Goal: Information Seeking & Learning: Check status

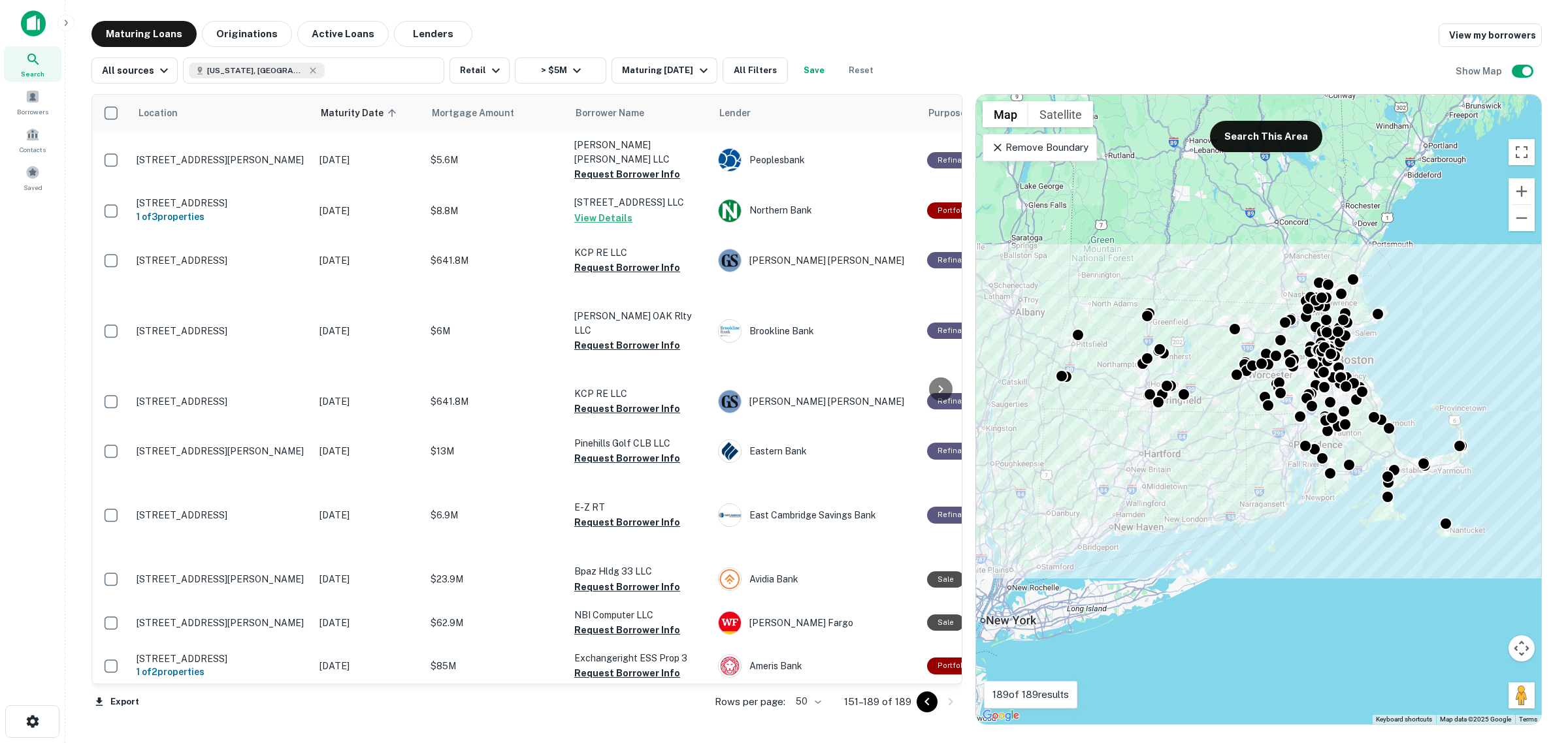
scroll to position [1428, 0]
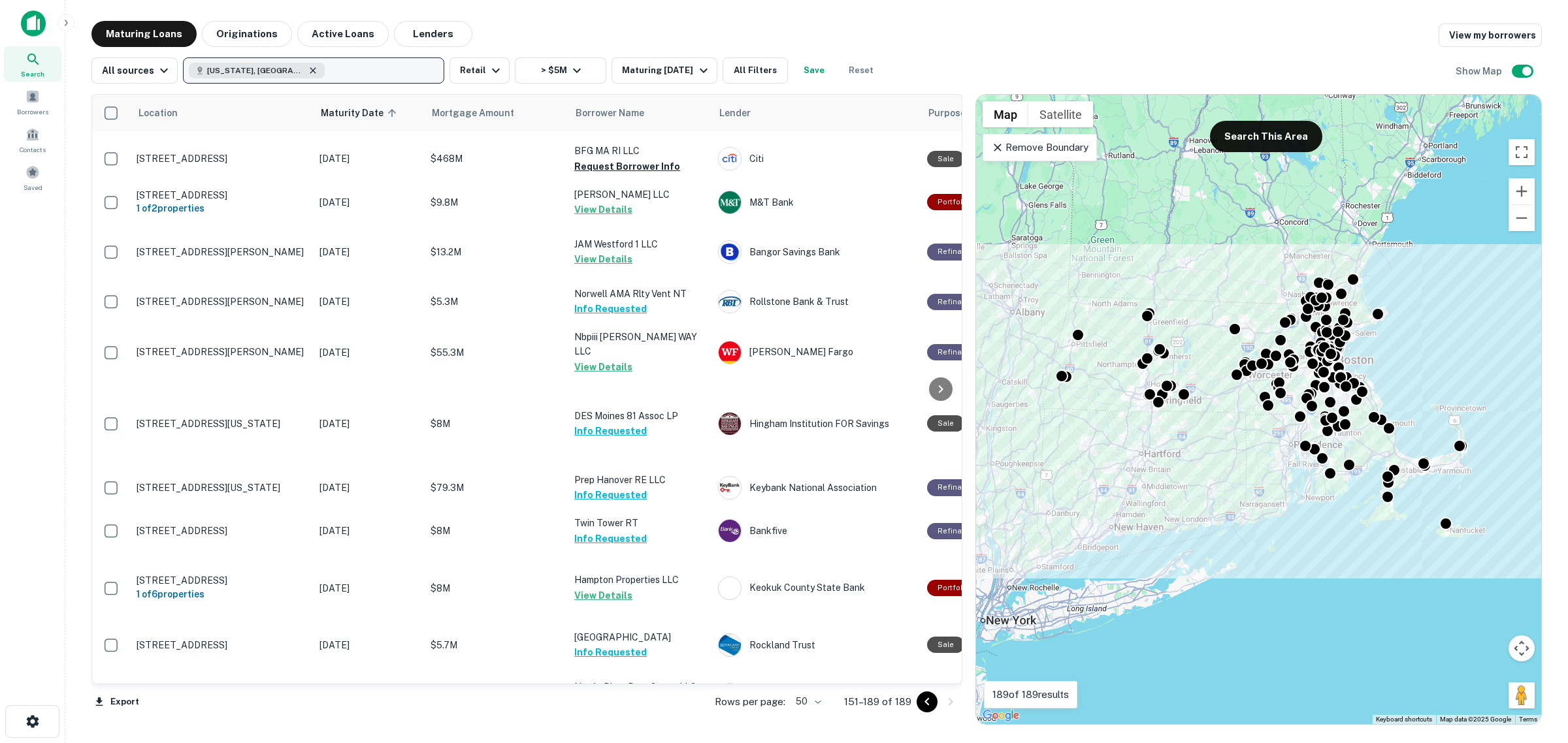
click at [307, 66] on icon "button" at bounding box center [312, 70] width 10 height 10
type input "****"
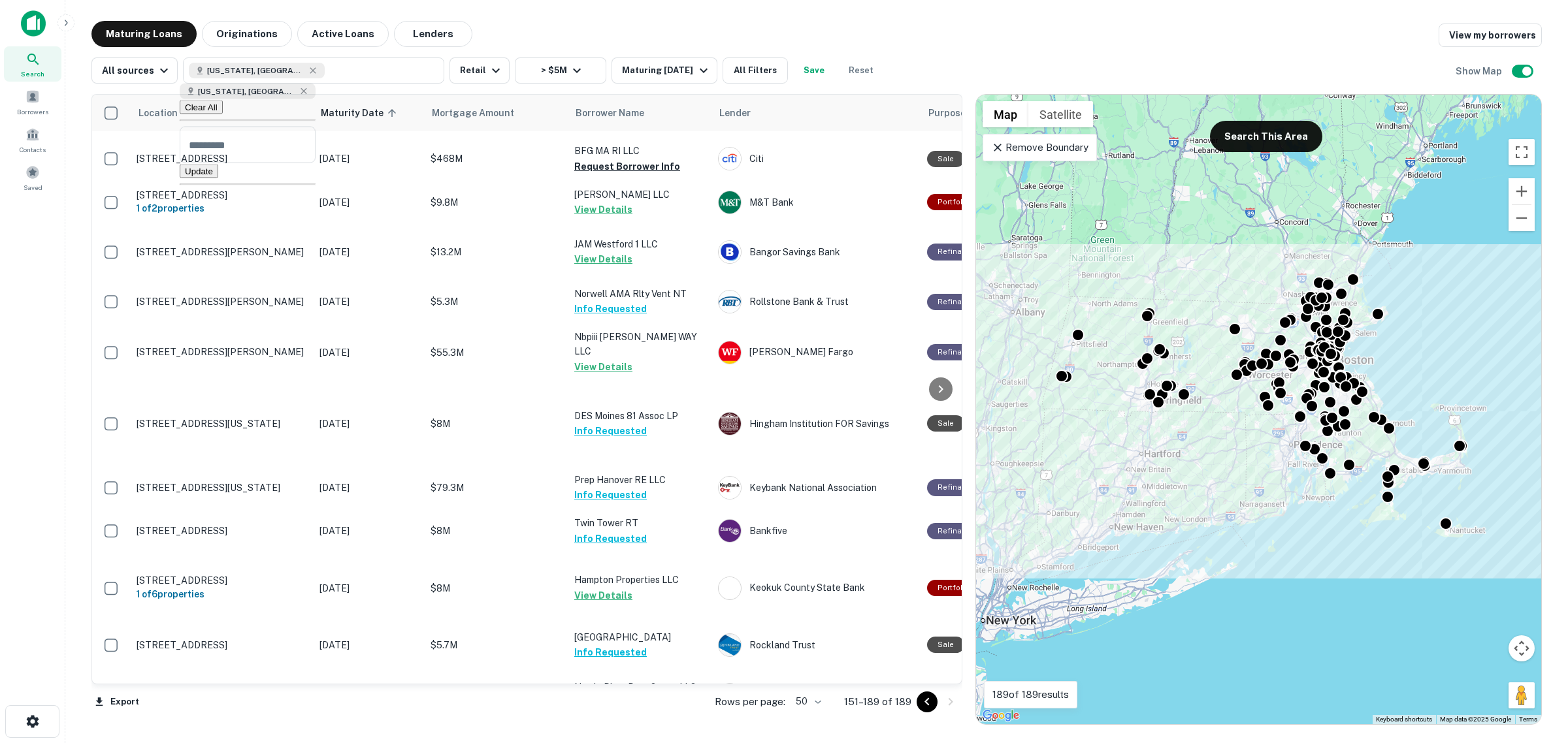
click at [926, 697] on icon "Go to previous page" at bounding box center [926, 702] width 16 height 16
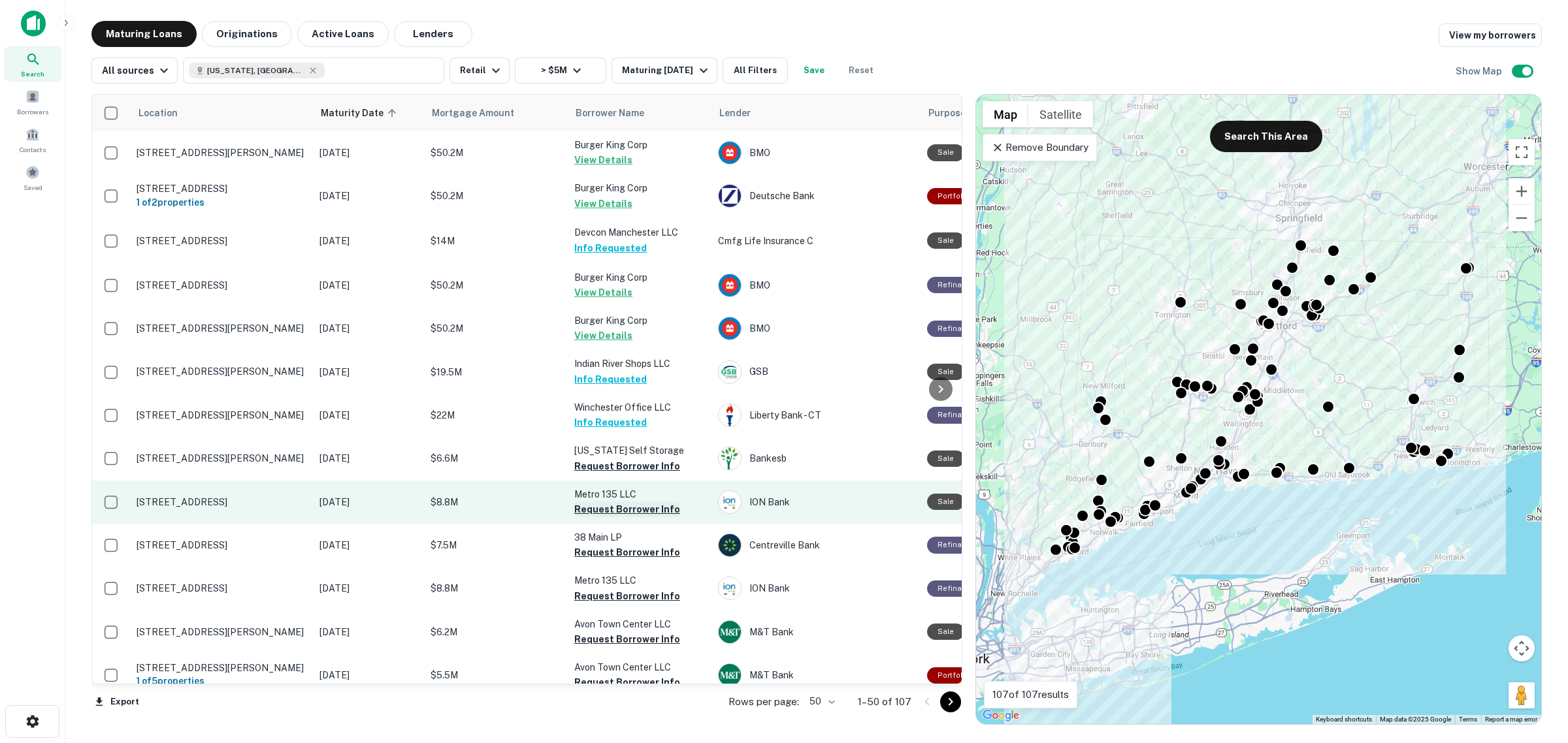
click at [638, 501] on button "Request Borrower Info" at bounding box center [627, 509] width 106 height 16
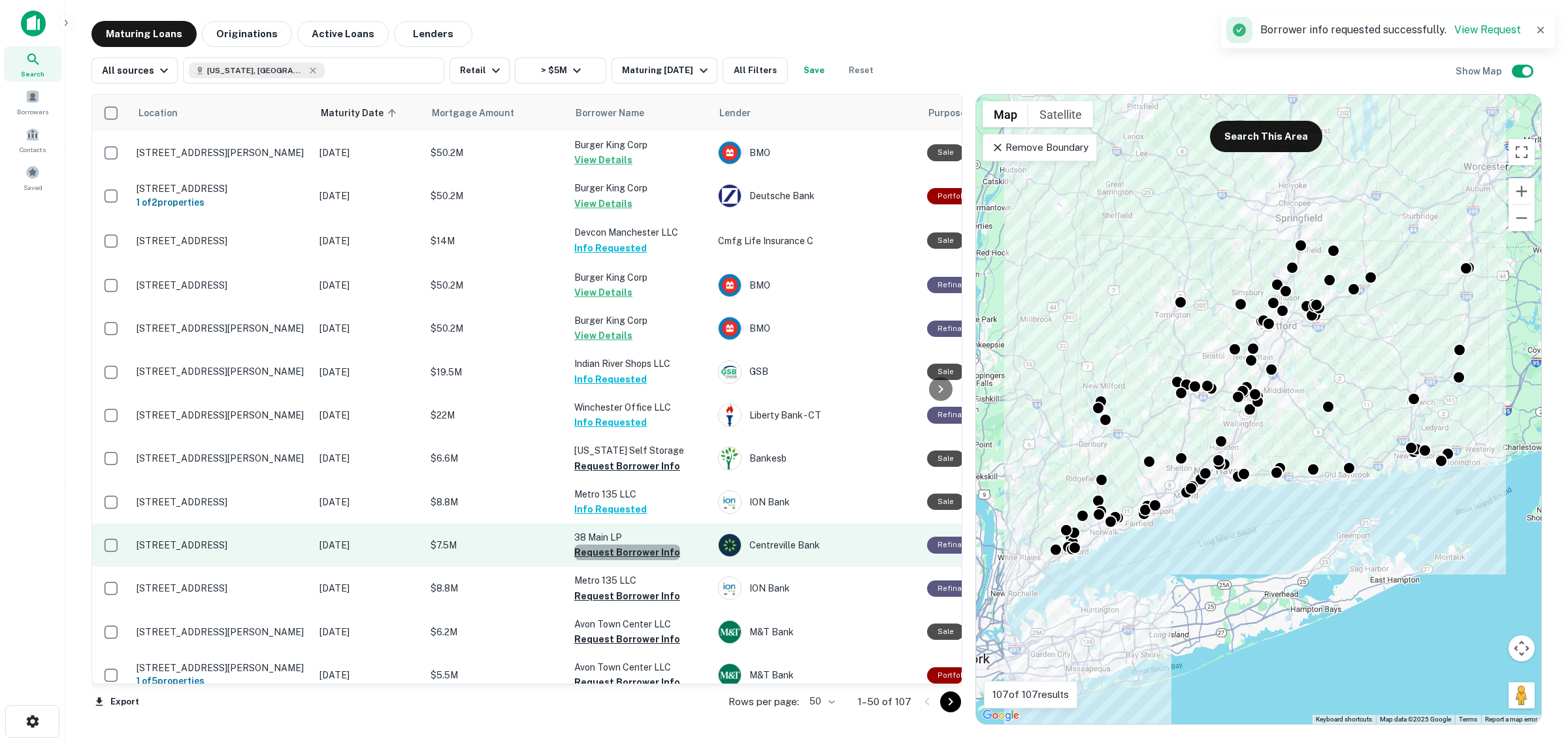
click at [644, 544] on button "Request Borrower Info" at bounding box center [627, 552] width 106 height 16
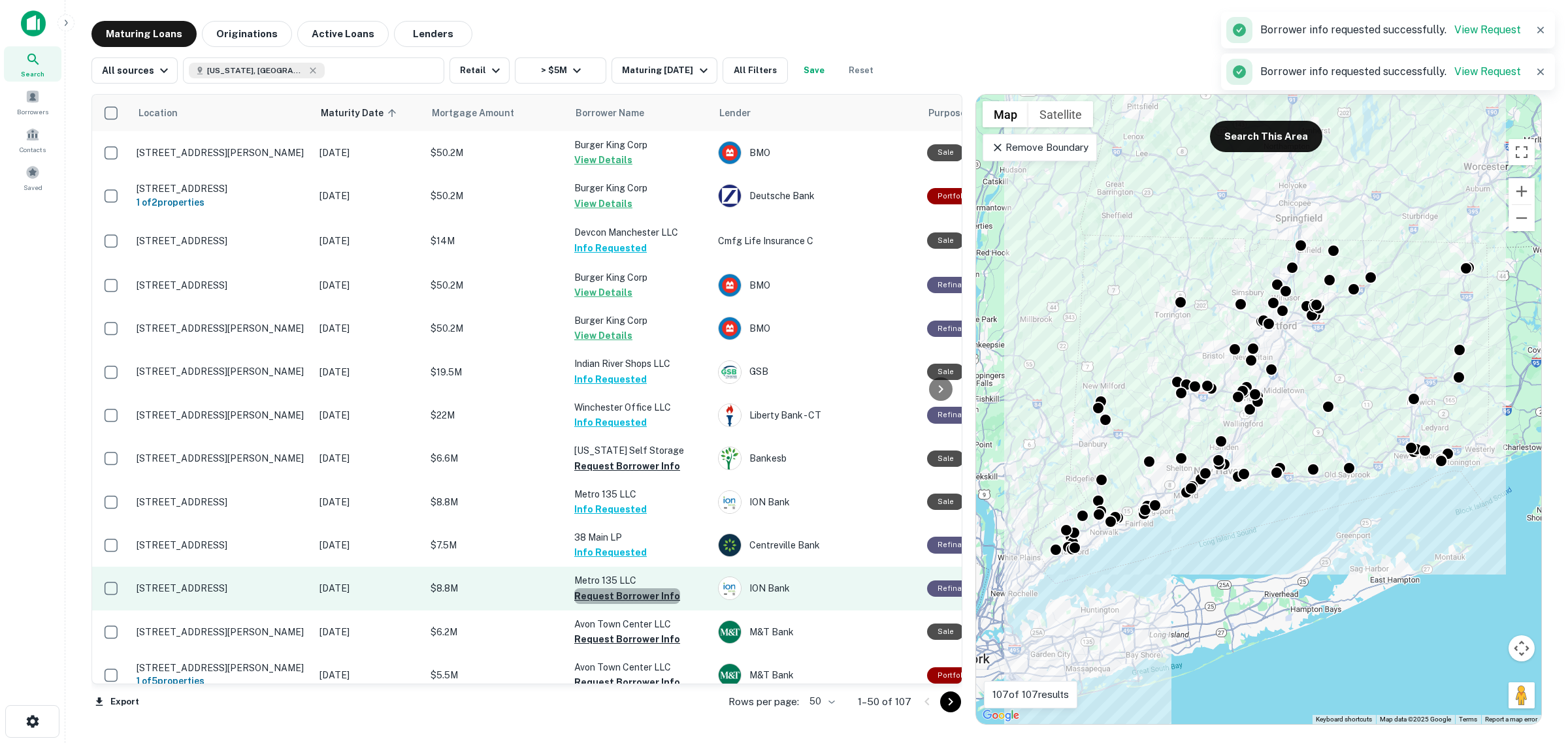
click at [645, 588] on button "Request Borrower Info" at bounding box center [627, 596] width 106 height 16
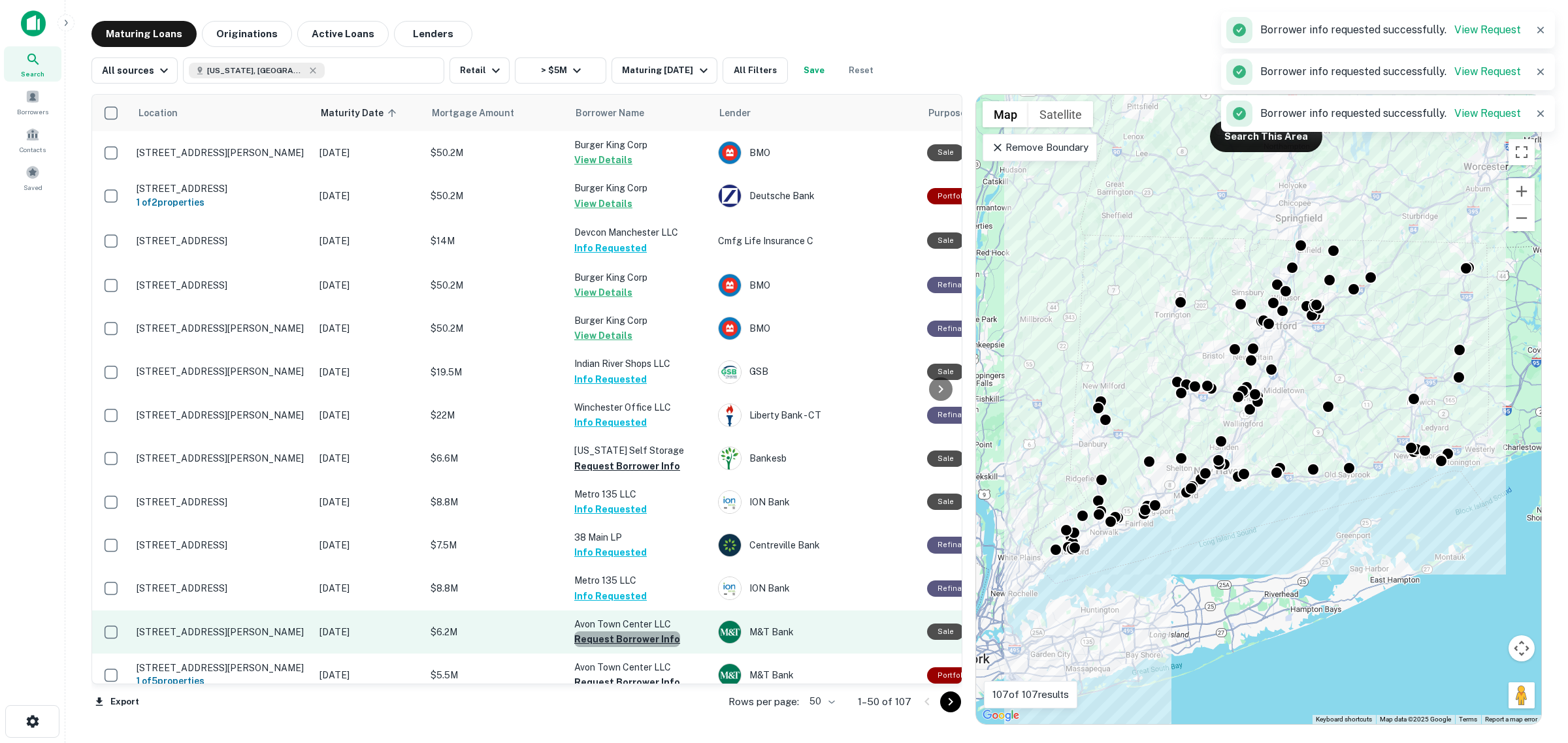
click at [638, 632] on button "Request Borrower Info" at bounding box center [627, 639] width 106 height 16
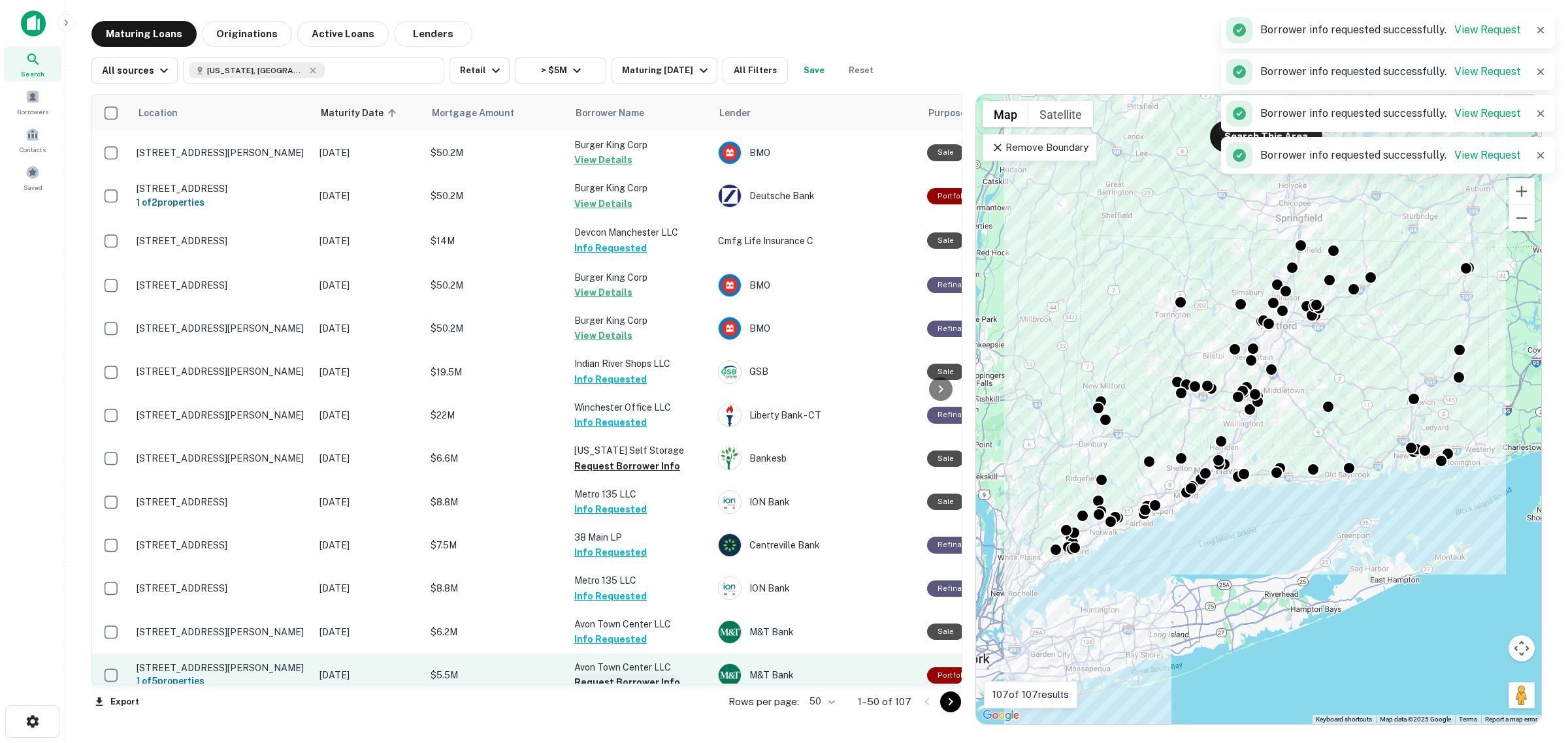
click at [644, 674] on button "Request Borrower Info" at bounding box center [627, 682] width 106 height 16
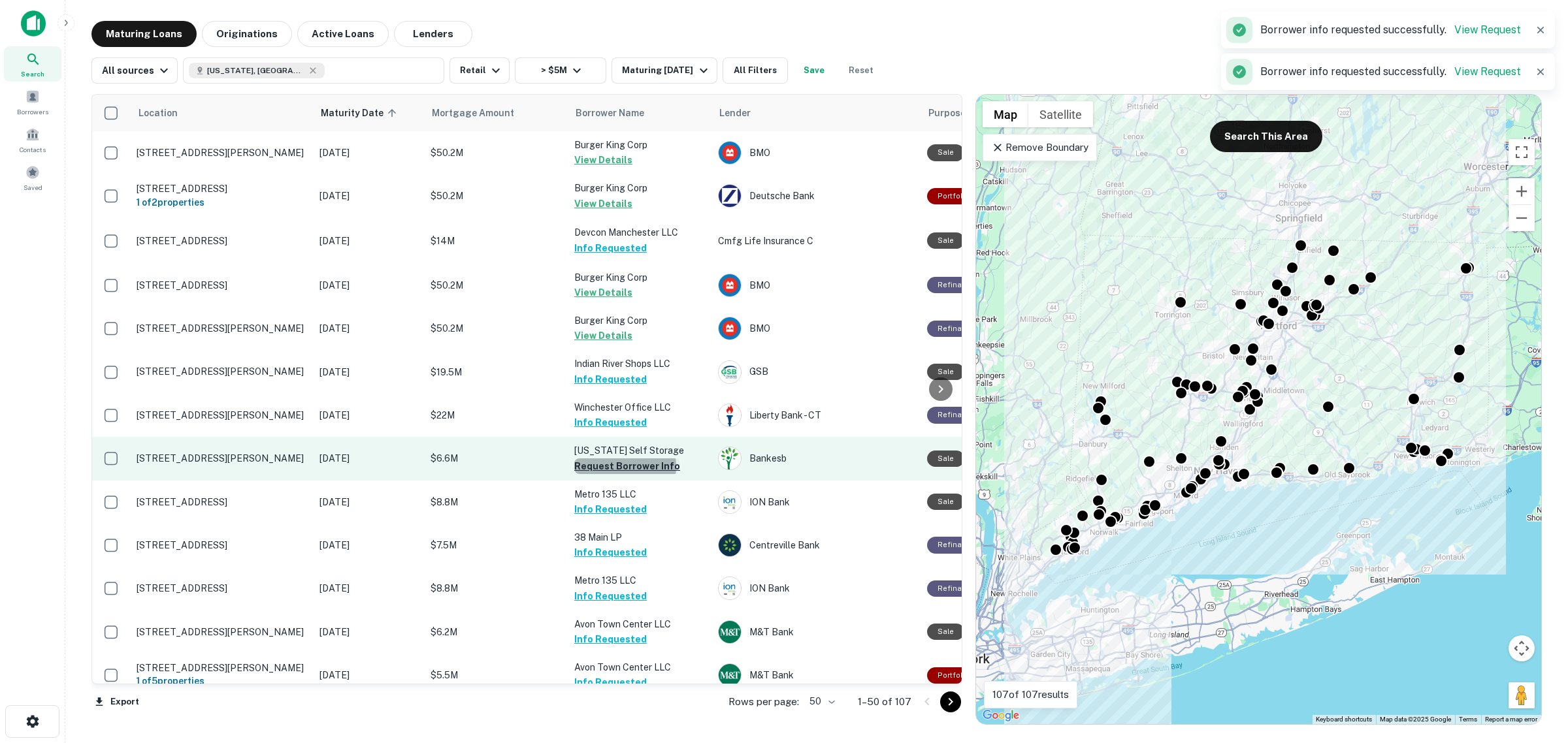
click at [624, 458] on button "Request Borrower Info" at bounding box center [627, 466] width 106 height 16
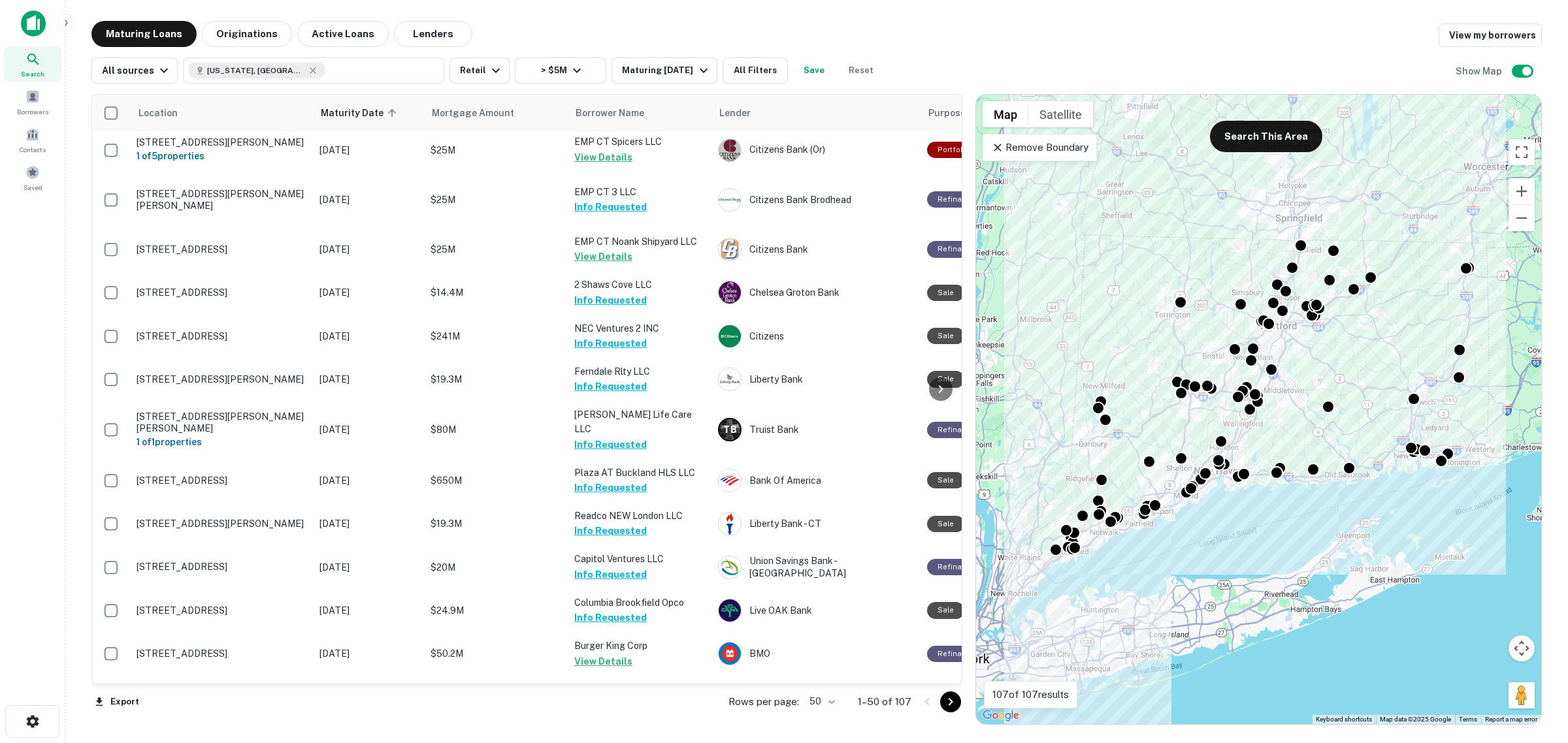
scroll to position [1224, 0]
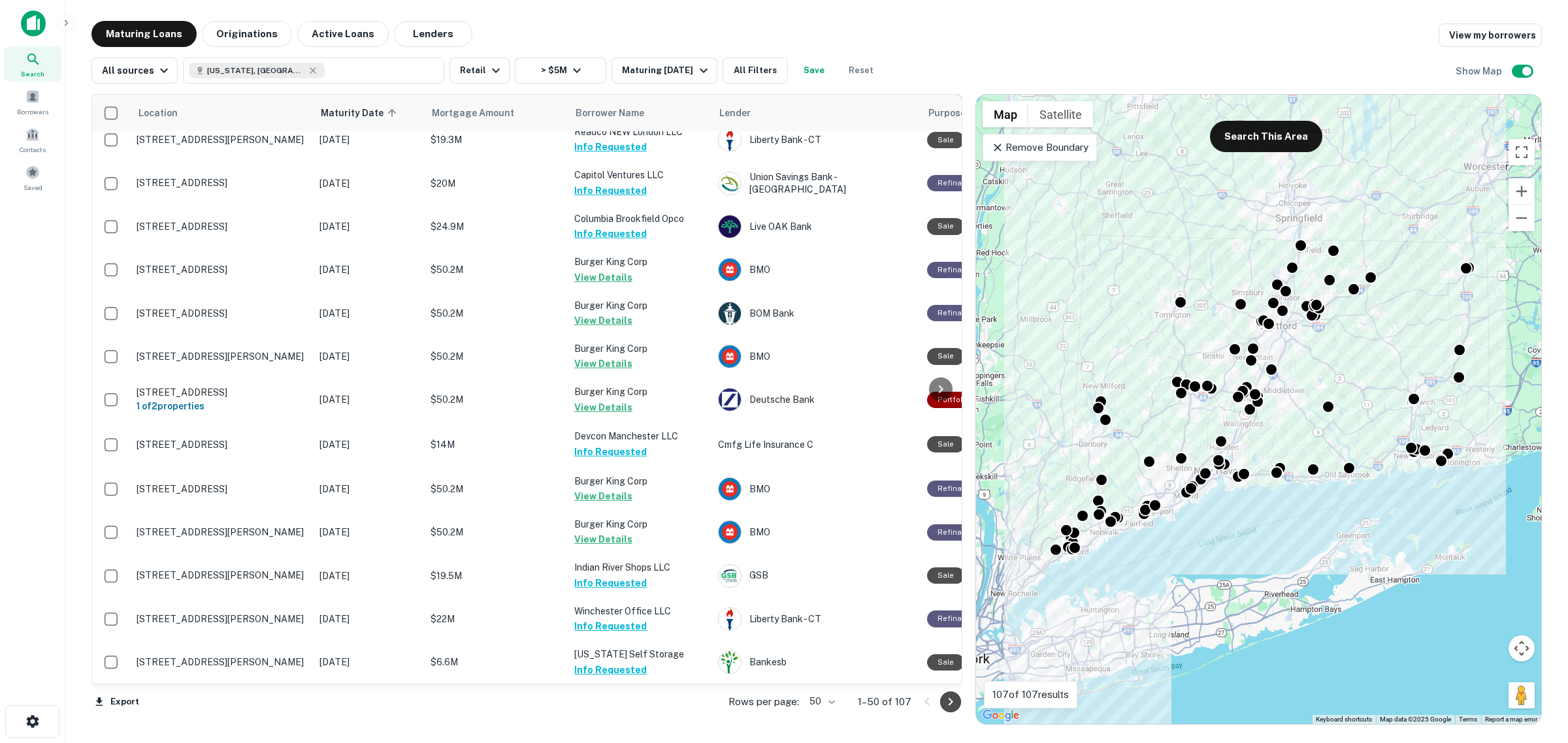
click at [949, 702] on icon "Go to next page" at bounding box center [950, 702] width 16 height 16
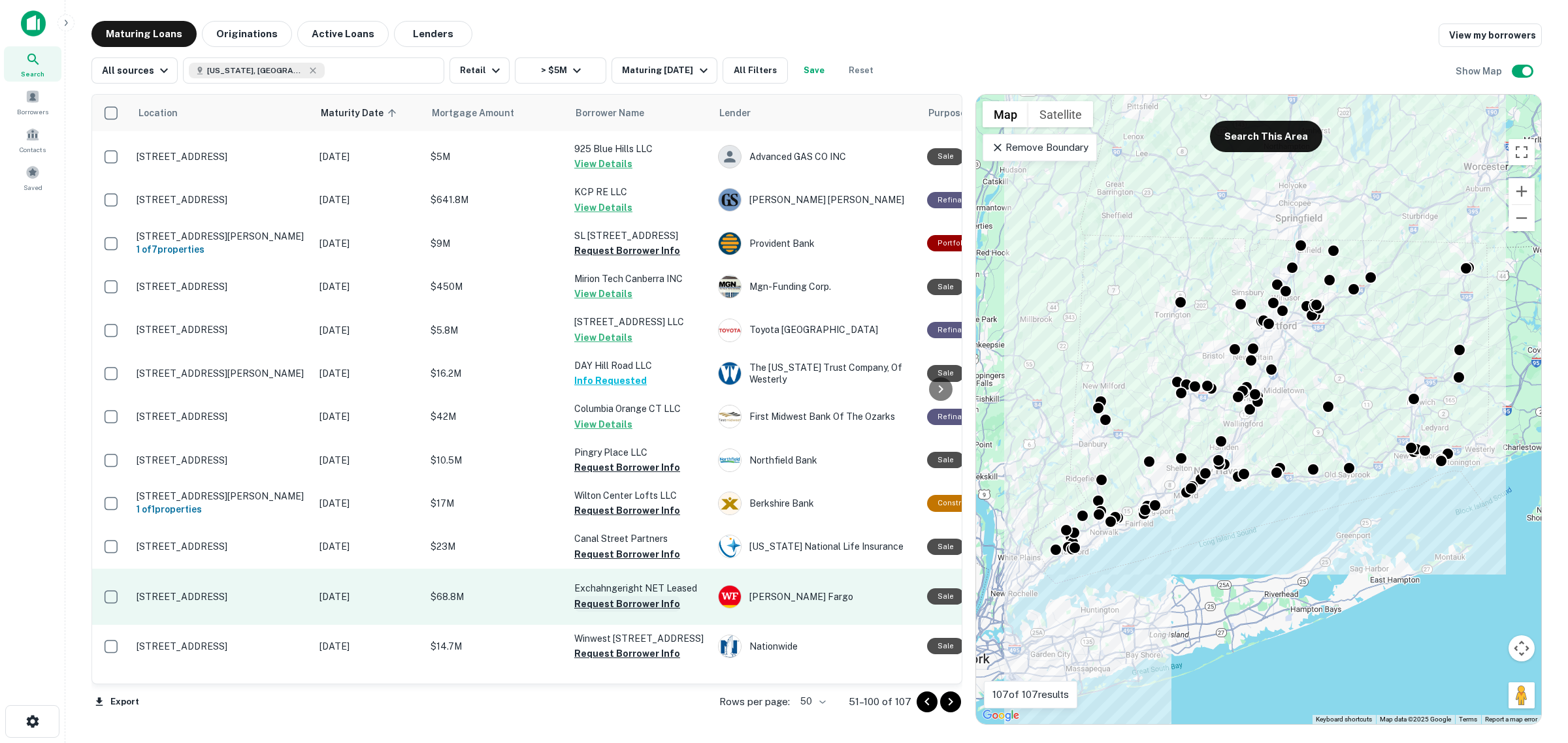
scroll to position [1632, 0]
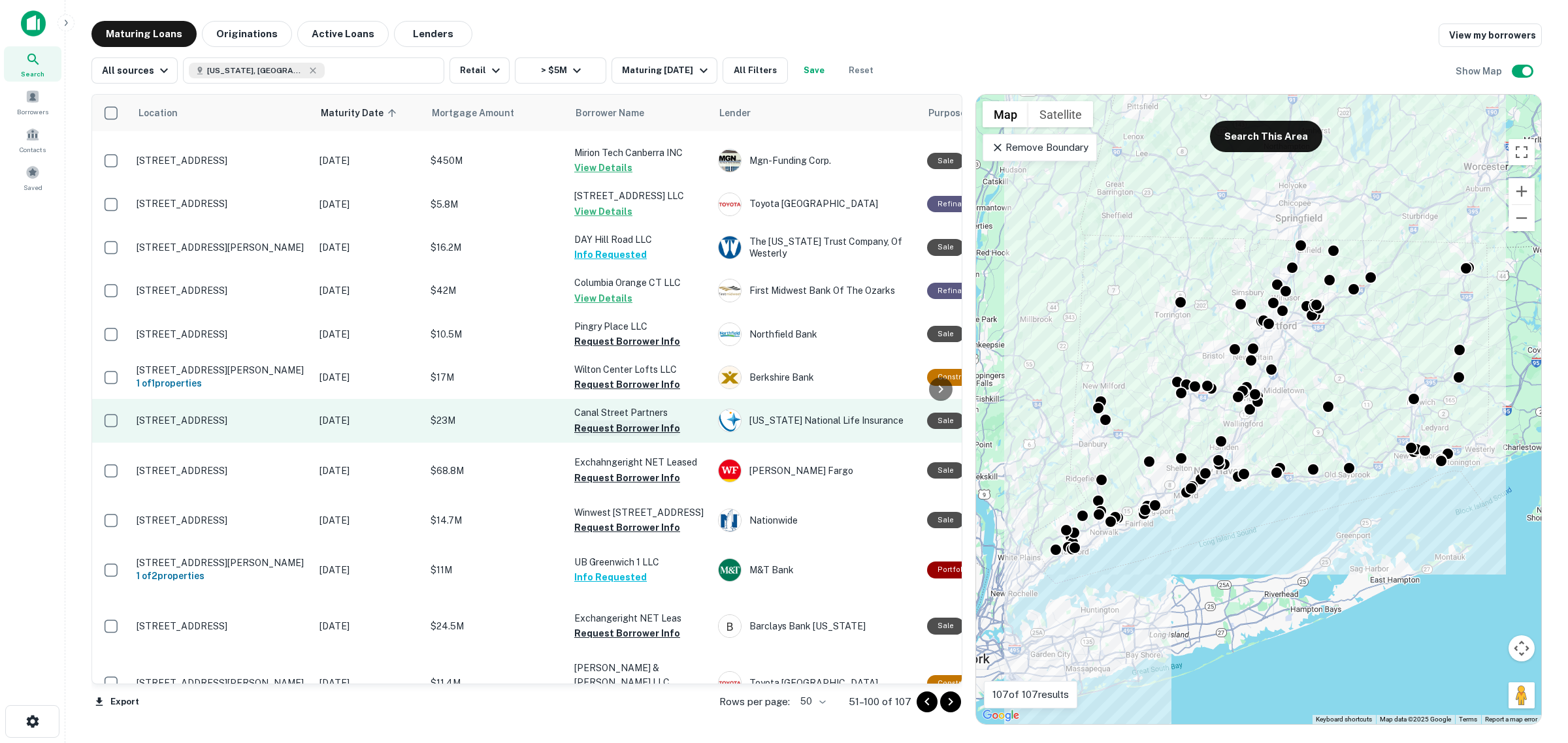
click at [624, 421] on button "Request Borrower Info" at bounding box center [627, 428] width 106 height 16
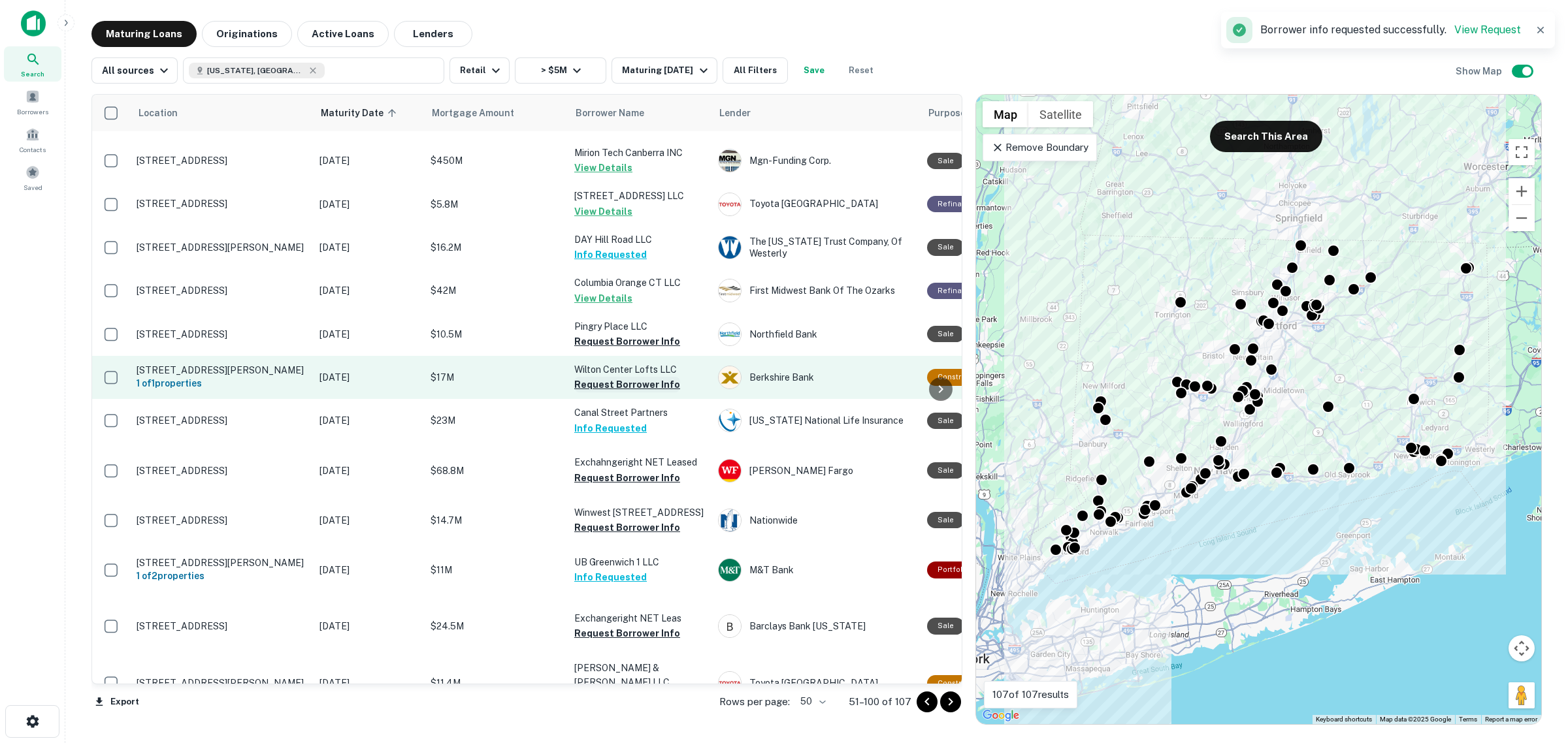
click at [642, 377] on button "Request Borrower Info" at bounding box center [627, 384] width 106 height 16
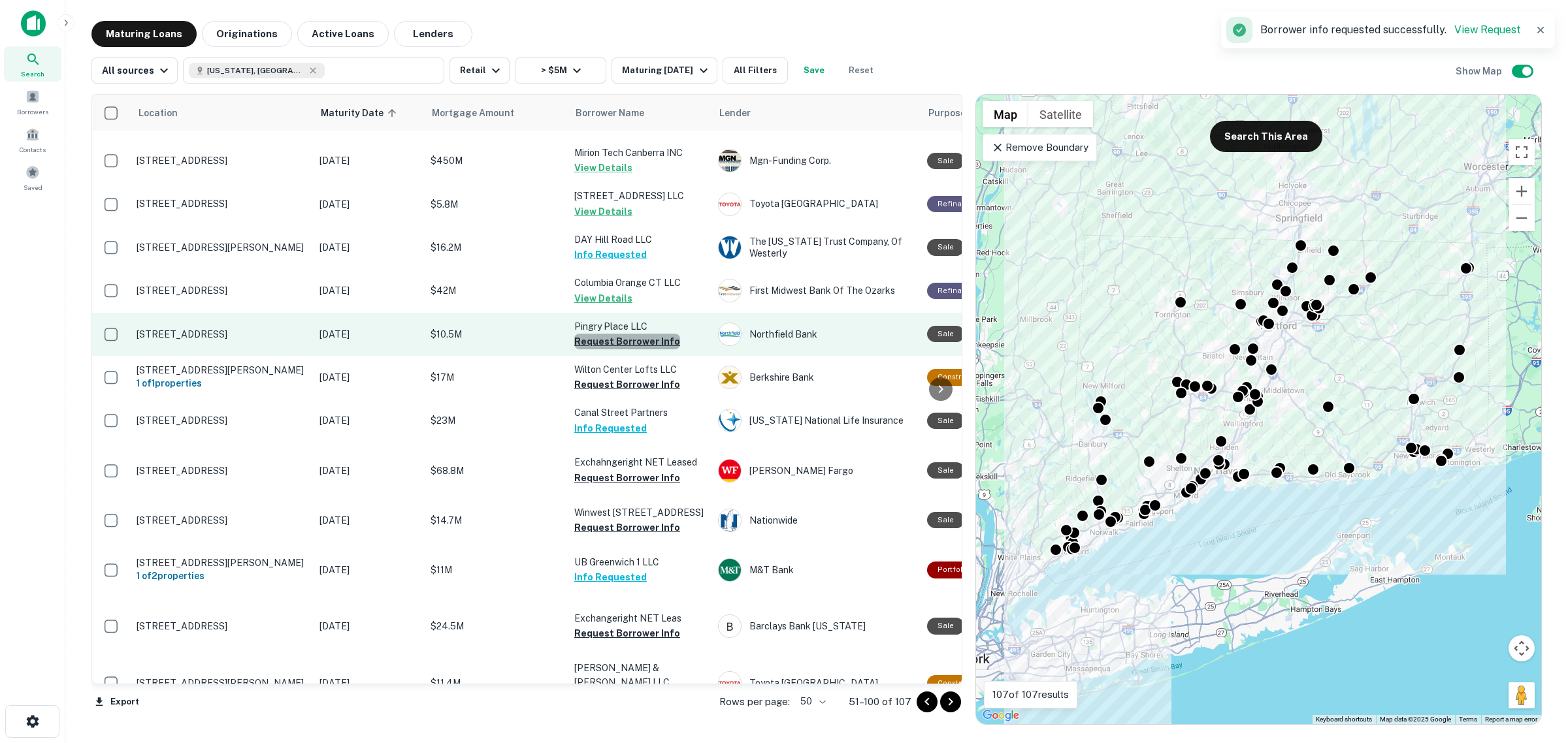
click at [642, 333] on button "Request Borrower Info" at bounding box center [627, 341] width 106 height 16
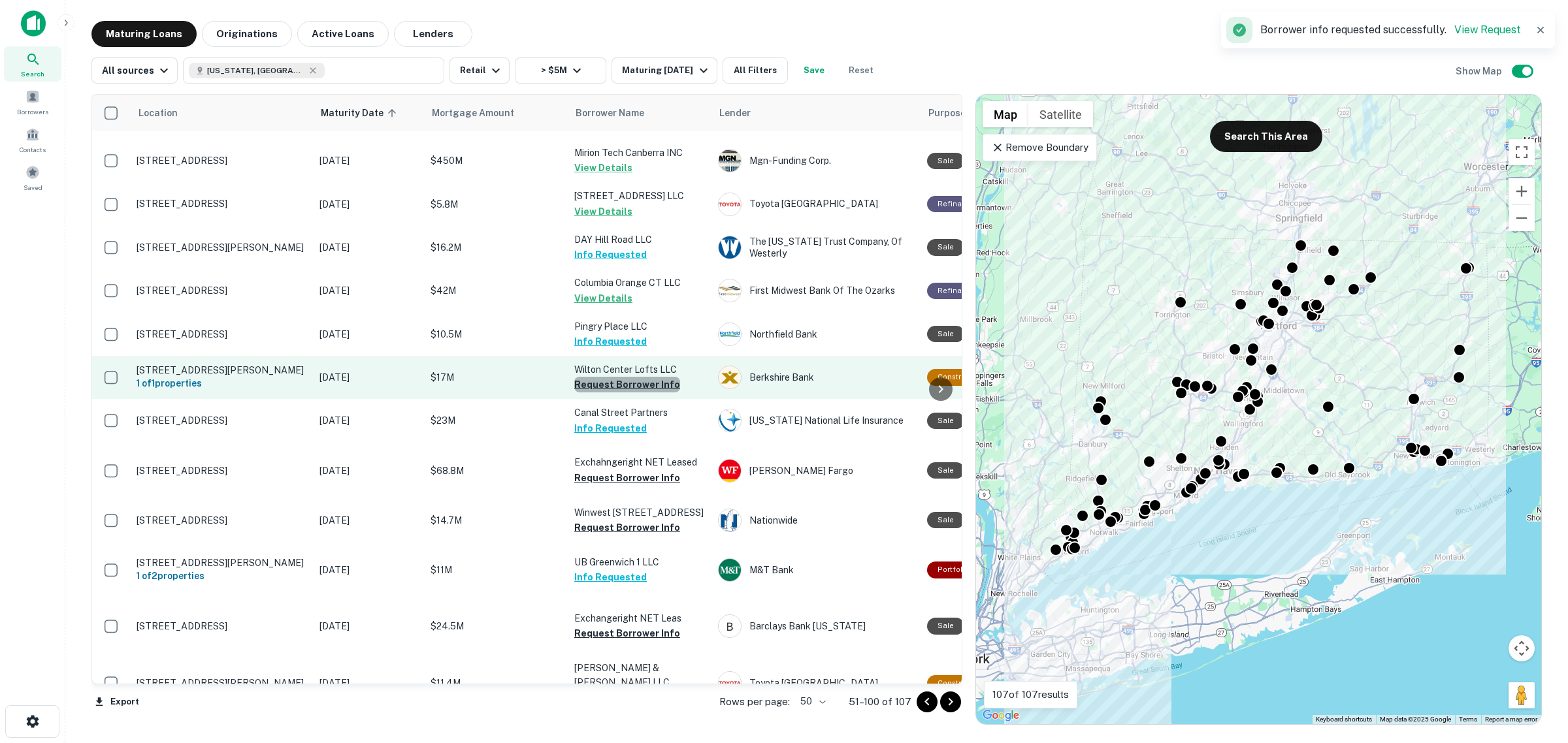
click at [646, 377] on button "Request Borrower Info" at bounding box center [627, 384] width 106 height 16
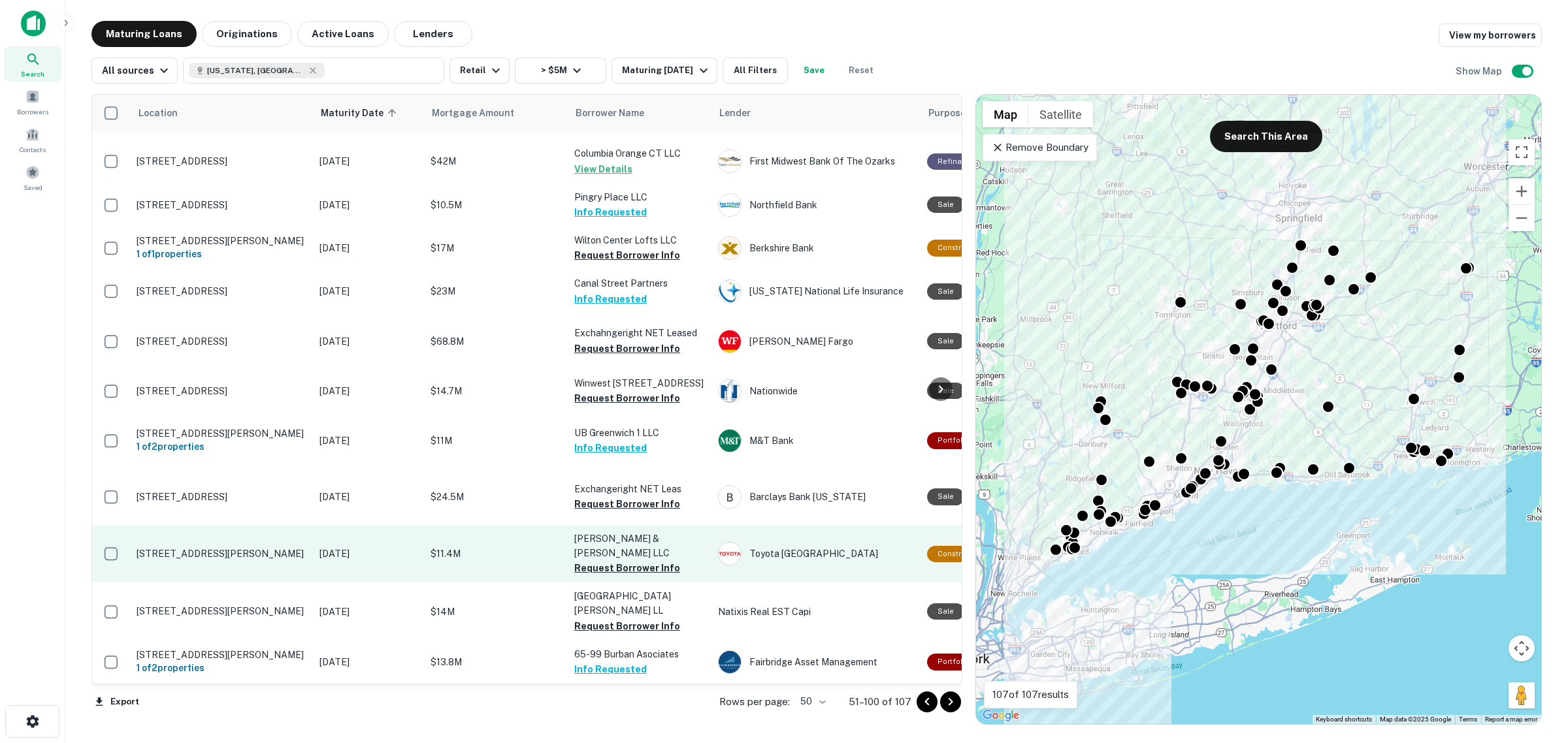
scroll to position [1812, 0]
click at [657, 566] on button "Request Borrower Info" at bounding box center [627, 568] width 106 height 16
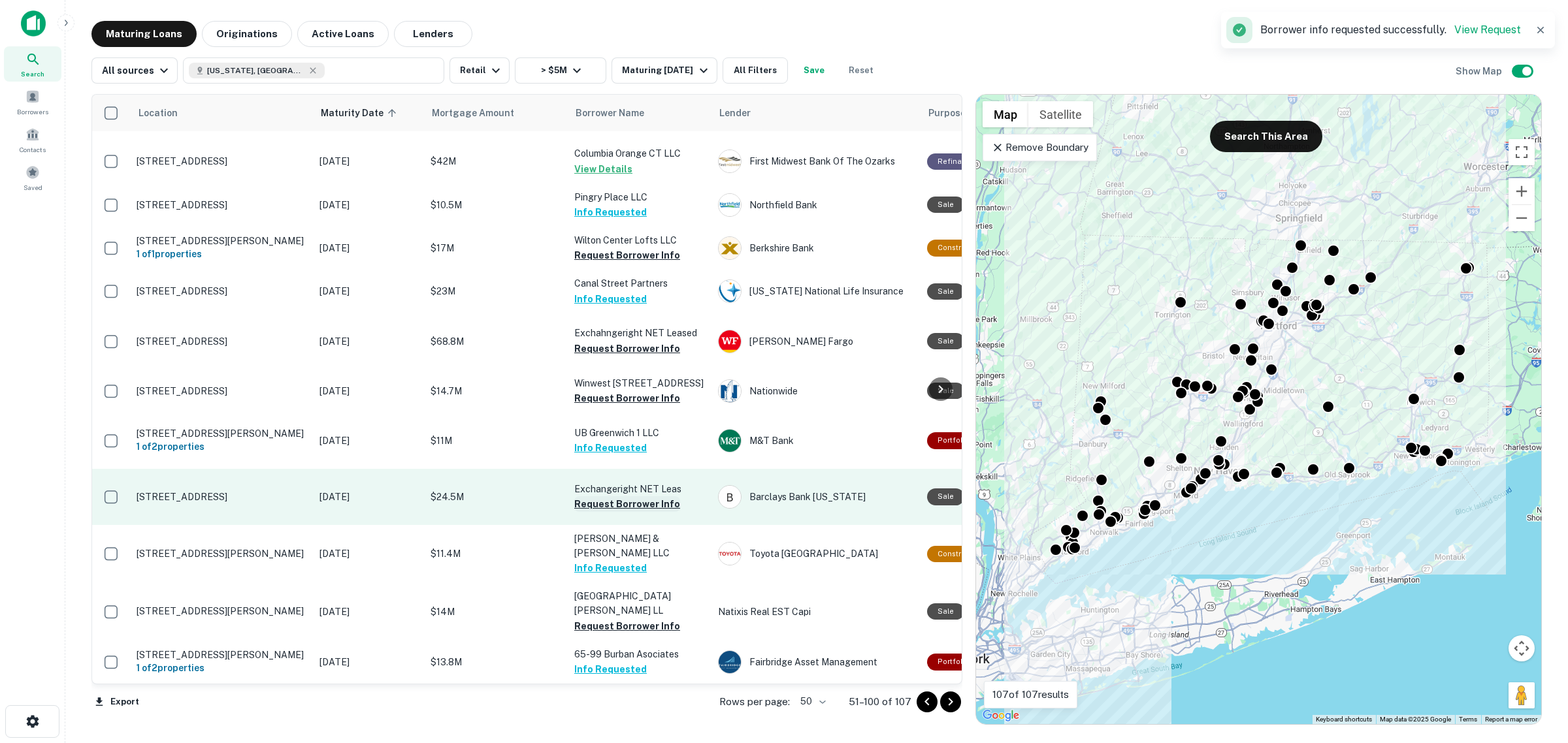
click at [652, 506] on button "Request Borrower Info" at bounding box center [627, 504] width 106 height 16
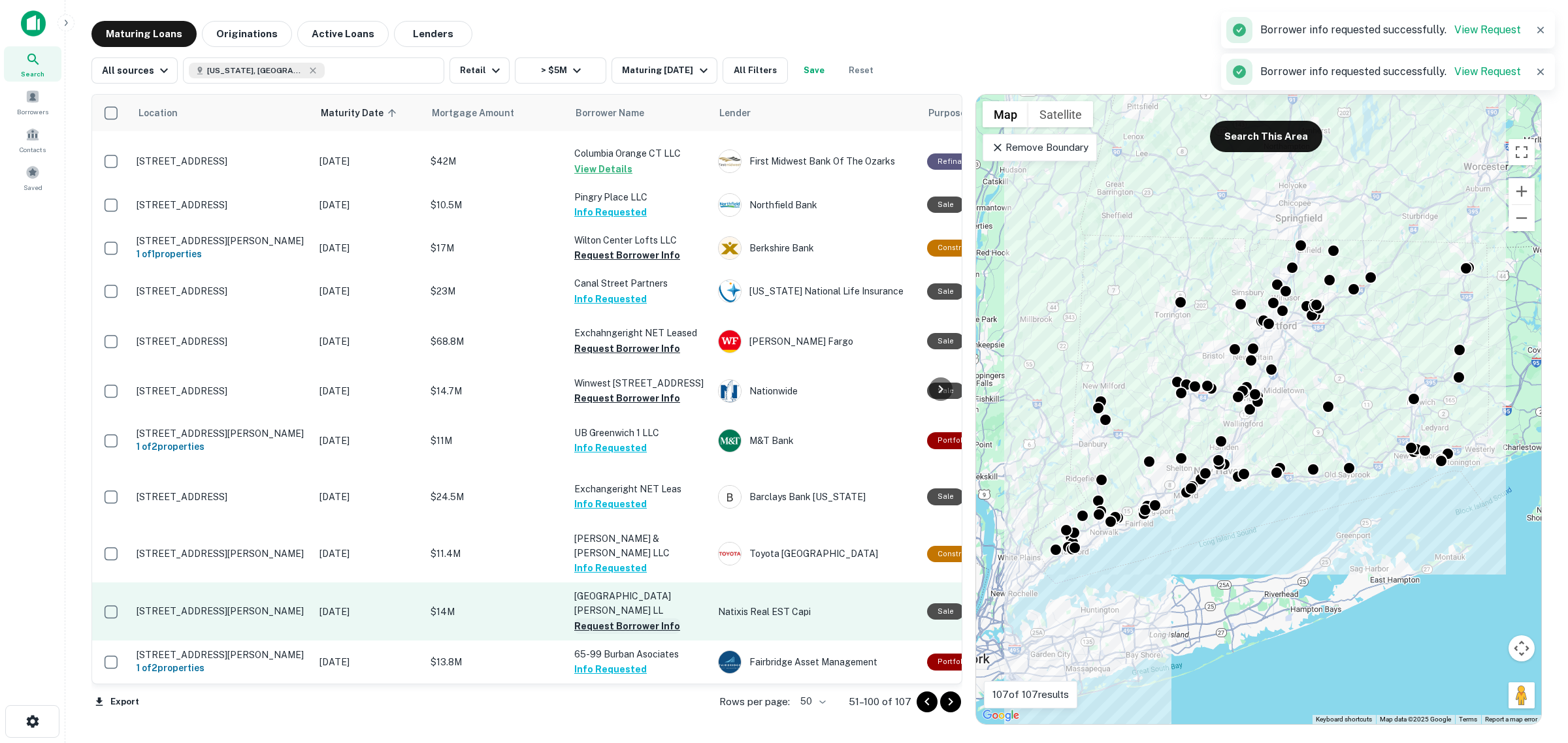
click at [658, 619] on button "Request Borrower Info" at bounding box center [627, 626] width 106 height 16
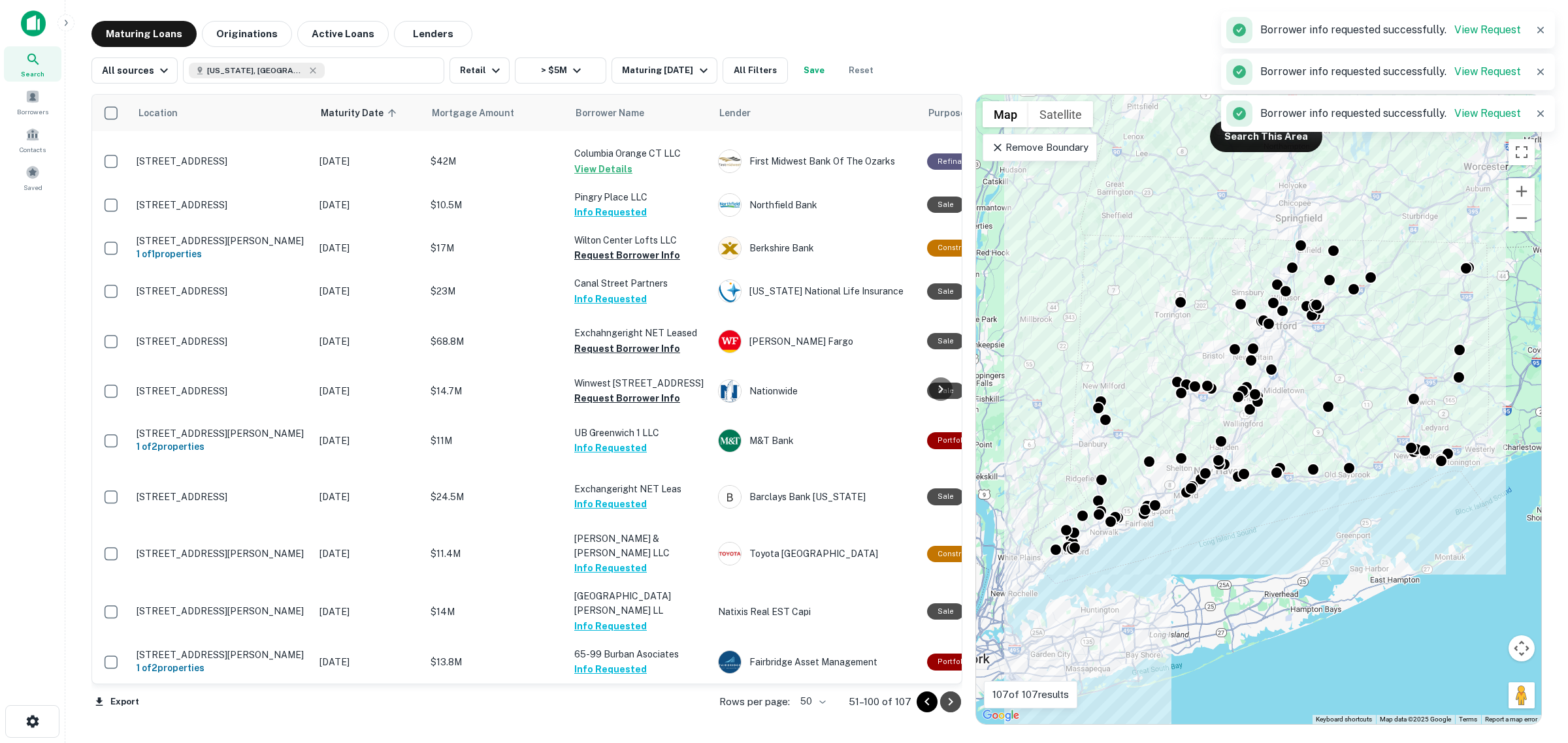
click at [951, 703] on icon "Go to next page" at bounding box center [950, 701] width 5 height 8
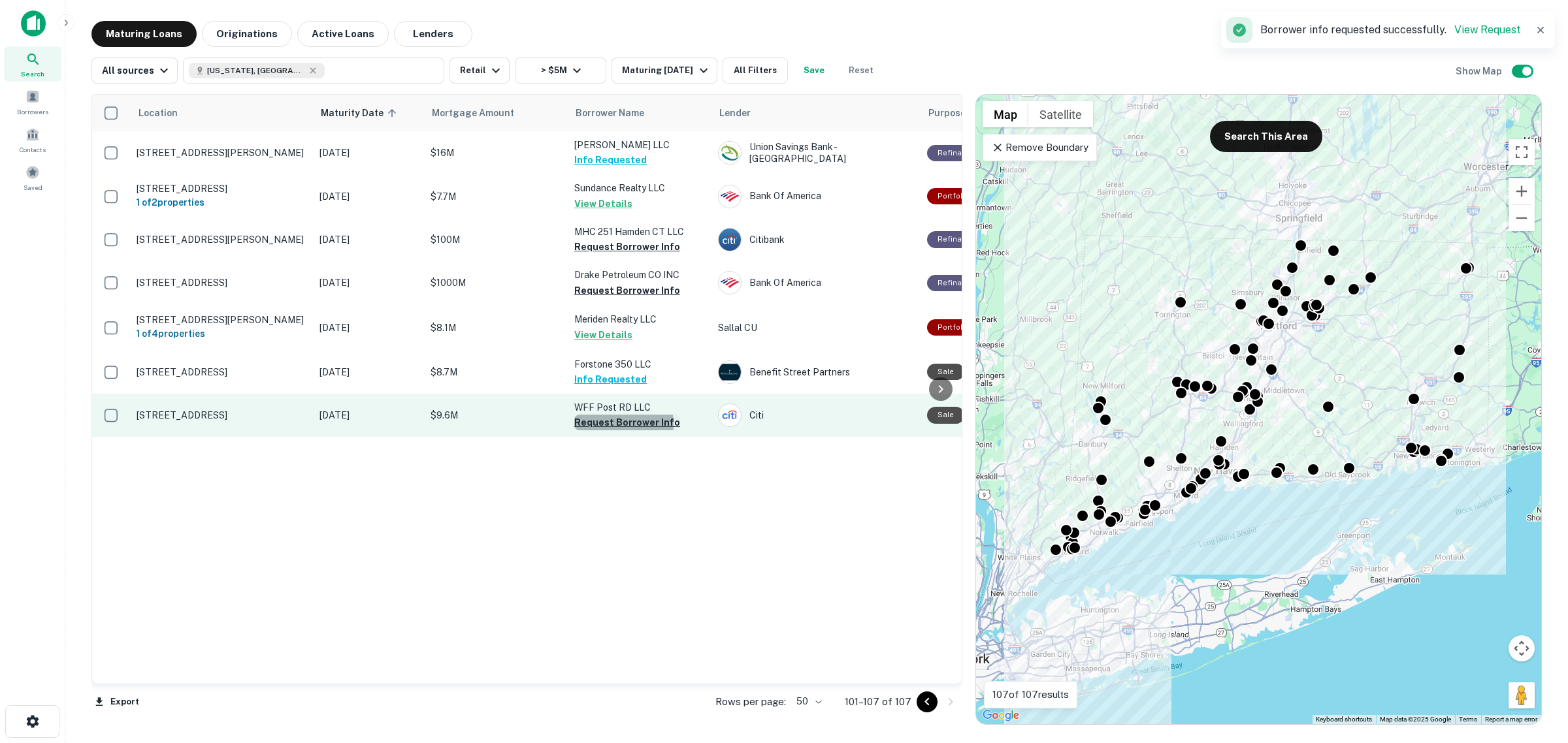
click at [622, 423] on button "Request Borrower Info" at bounding box center [627, 422] width 106 height 16
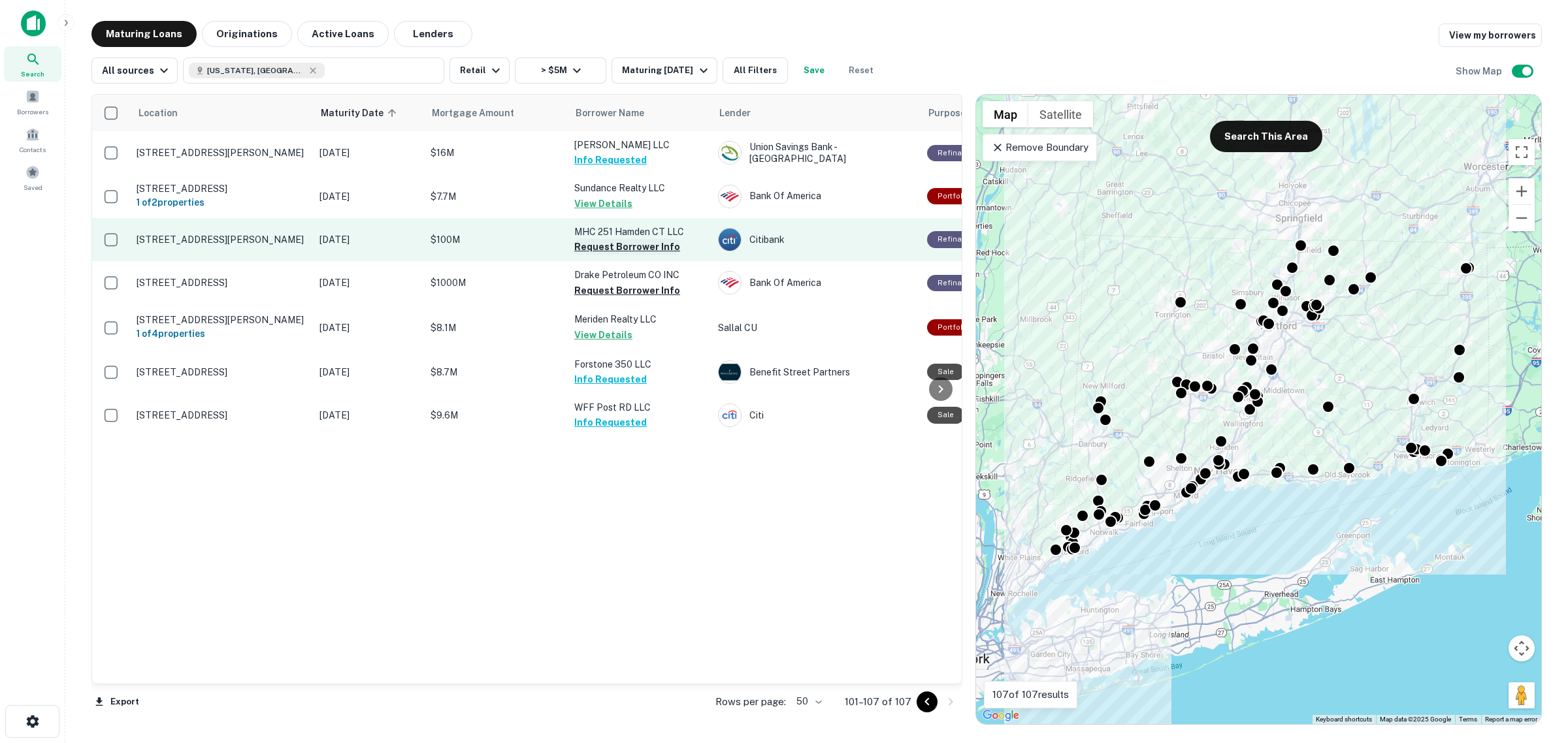
click at [625, 240] on button "Request Borrower Info" at bounding box center [627, 247] width 106 height 16
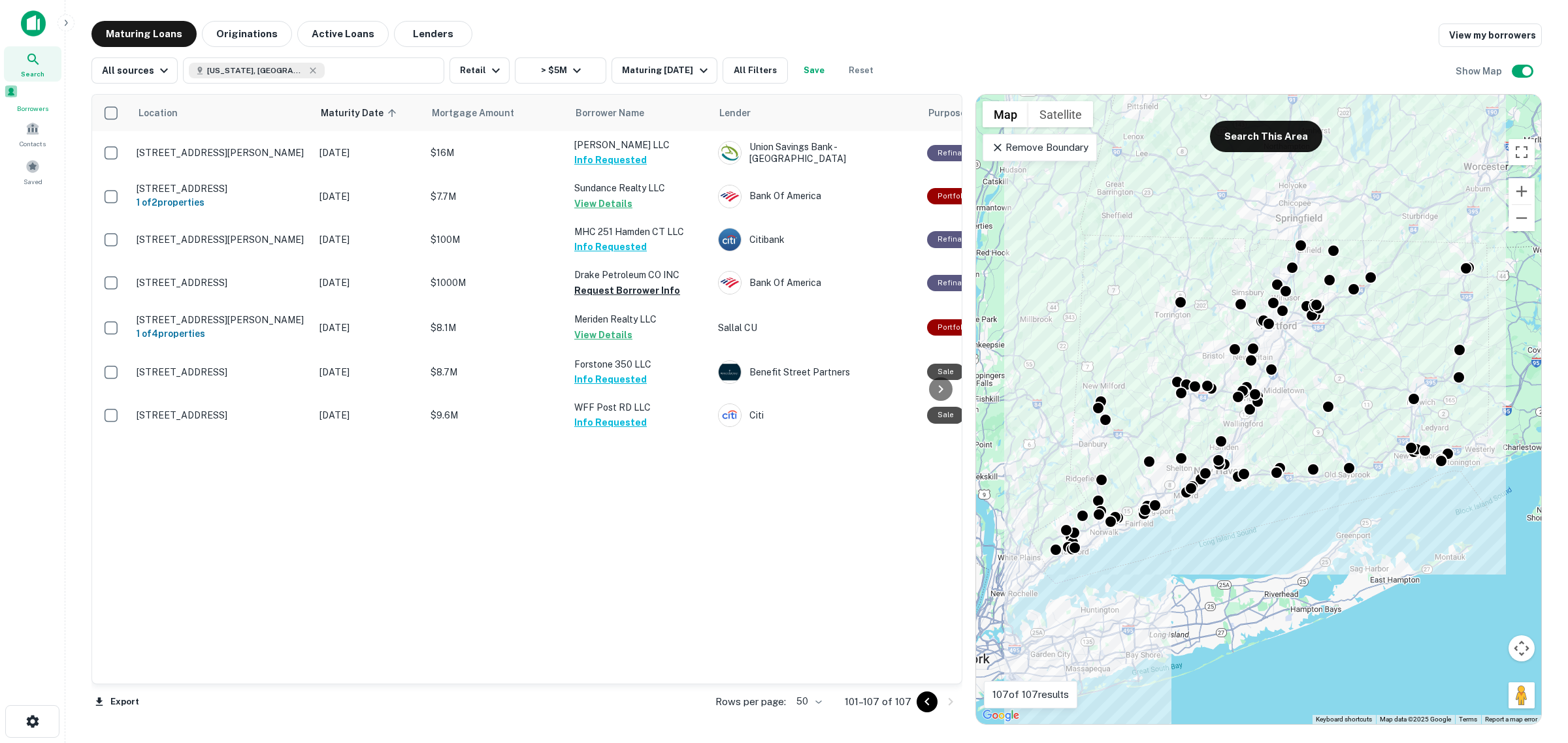
click at [45, 96] on div "Borrowers" at bounding box center [33, 99] width 58 height 30
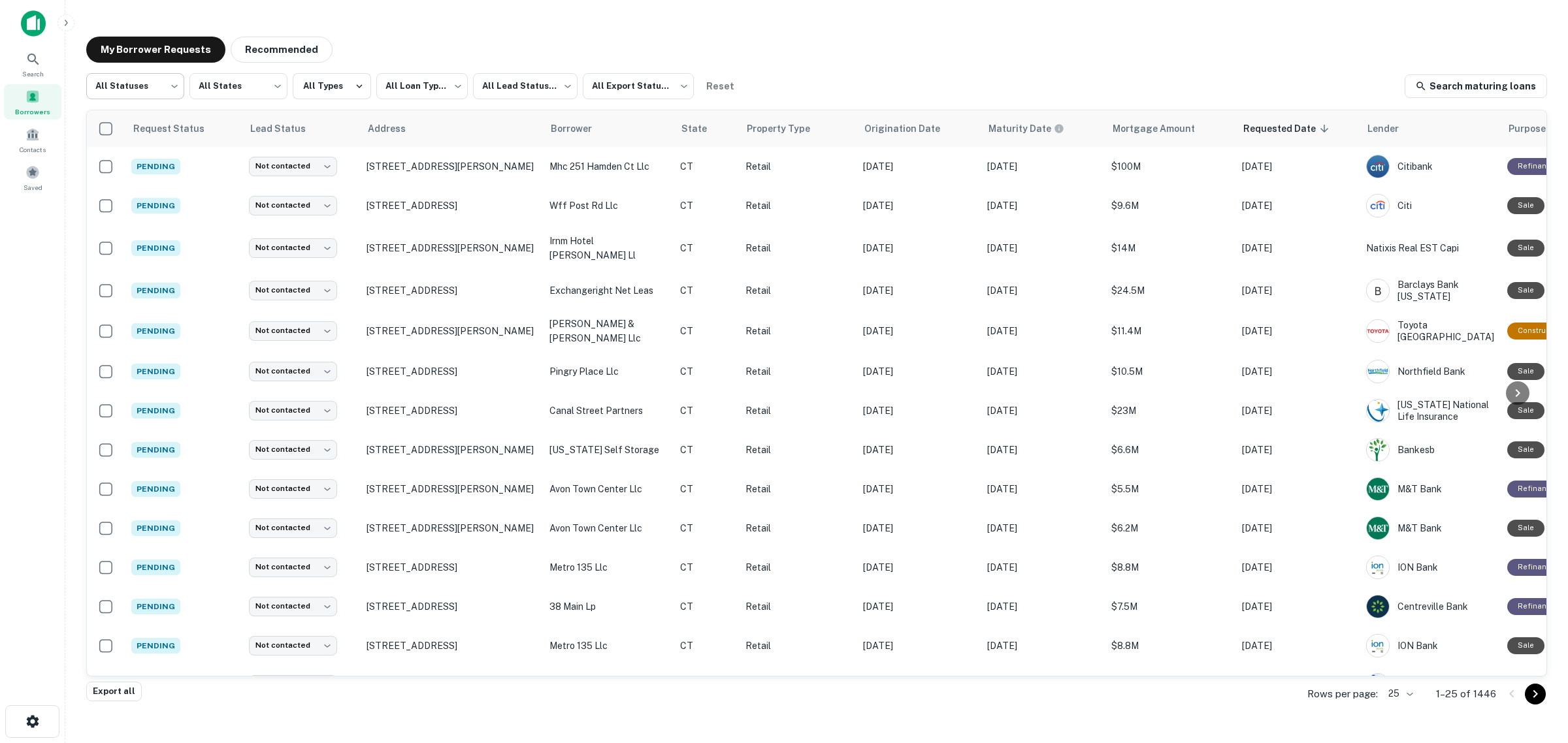
click at [165, 98] on body "**********" at bounding box center [784, 371] width 1568 height 743
click at [154, 162] on li "Fulfilled" at bounding box center [135, 167] width 98 height 23
type input "*********"
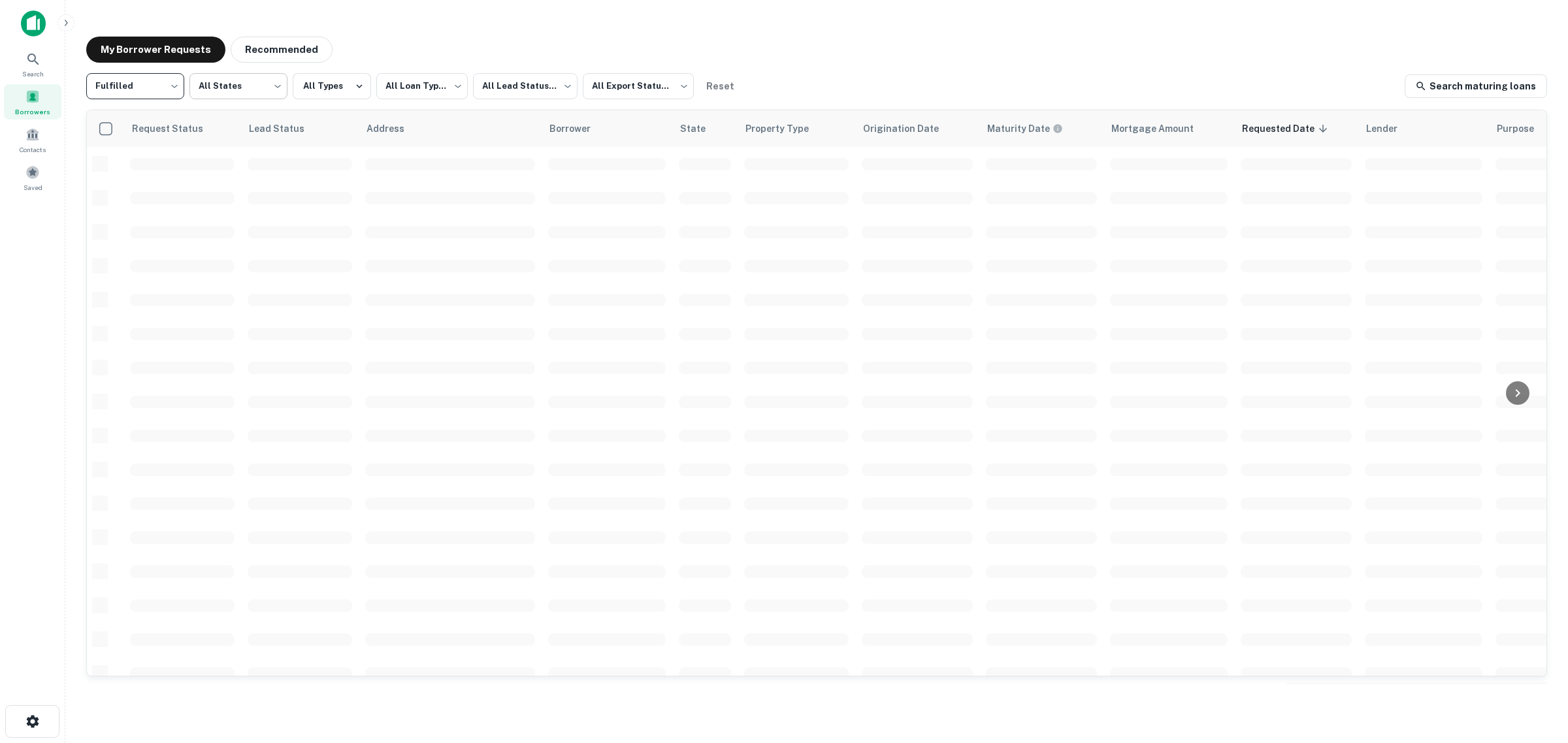
click at [234, 86] on body "**********" at bounding box center [784, 371] width 1568 height 743
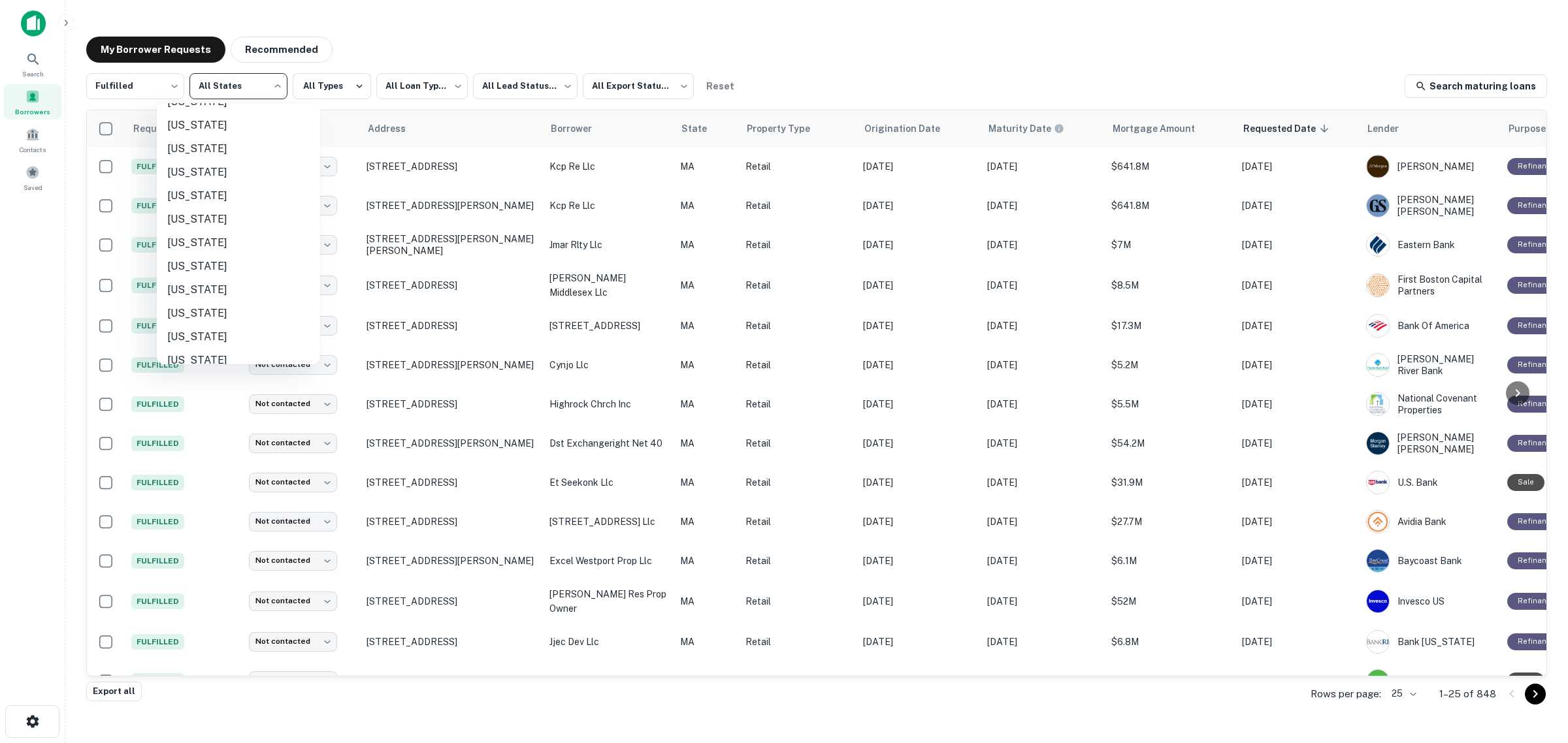
scroll to position [326, 0]
click at [250, 282] on li "Massachusetts" at bounding box center [238, 287] width 163 height 23
type input "**"
